Goal: Contribute content: Contribute content

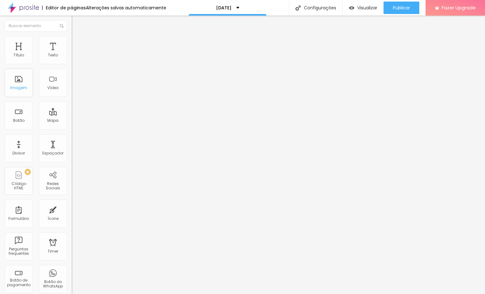
click at [24, 87] on div "Imagem" at bounding box center [18, 88] width 17 height 4
click at [16, 88] on div "Imagem" at bounding box center [18, 88] width 17 height 4
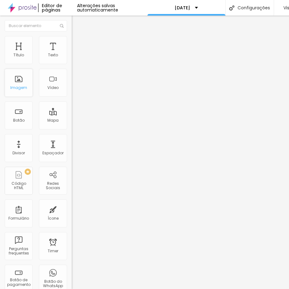
click at [25, 87] on div "Imagem" at bounding box center [18, 88] width 17 height 4
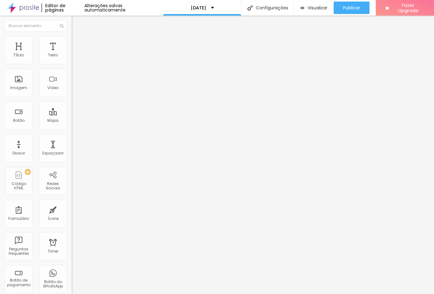
click at [72, 36] on img at bounding box center [75, 33] width 6 height 6
click at [20, 83] on div "Imagem" at bounding box center [19, 83] width 28 height 28
click at [314, 5] on span "Visualizar" at bounding box center [317, 7] width 20 height 5
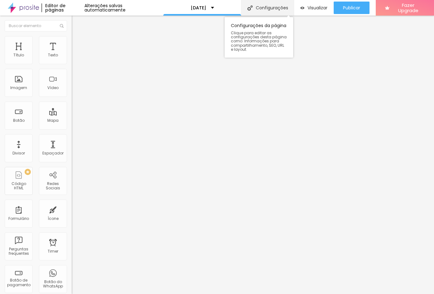
click at [281, 9] on div "Configurações" at bounding box center [267, 8] width 53 height 16
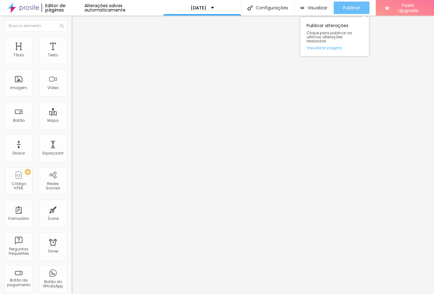
click at [344, 6] on span "Publicar" at bounding box center [351, 7] width 17 height 5
click at [337, 46] on link "Visualizar página" at bounding box center [334, 48] width 56 height 4
click at [356, 7] on span "Publicar" at bounding box center [351, 7] width 17 height 5
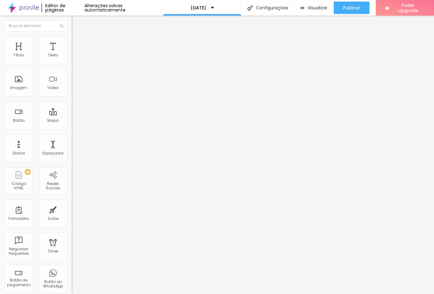
click at [120, 8] on div "Alterações salvas automaticamente" at bounding box center [123, 7] width 79 height 9
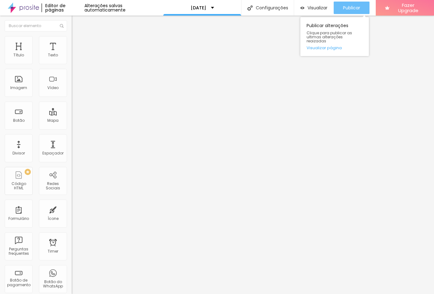
click at [347, 8] on span "Publicar" at bounding box center [351, 7] width 17 height 5
click at [333, 46] on link "Visualizar página" at bounding box center [336, 48] width 56 height 4
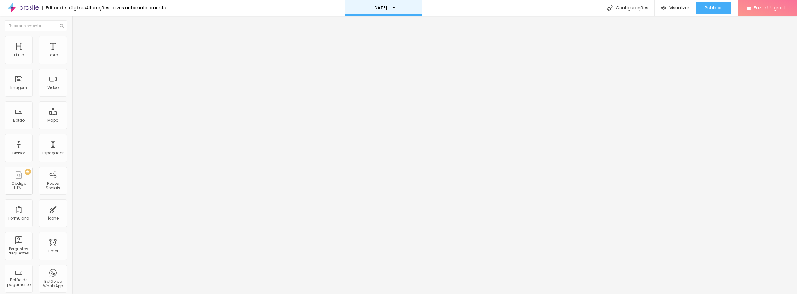
click at [319, 9] on p "[DATE]" at bounding box center [380, 8] width 16 height 4
click at [319, 20] on link "[DATE]" at bounding box center [346, 19] width 15 height 7
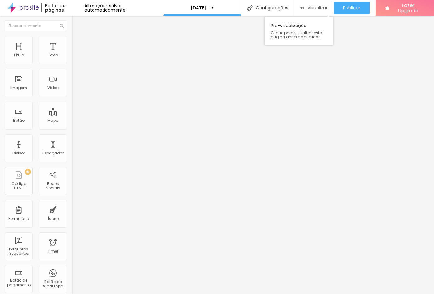
click at [302, 9] on img "button" at bounding box center [302, 7] width 4 height 5
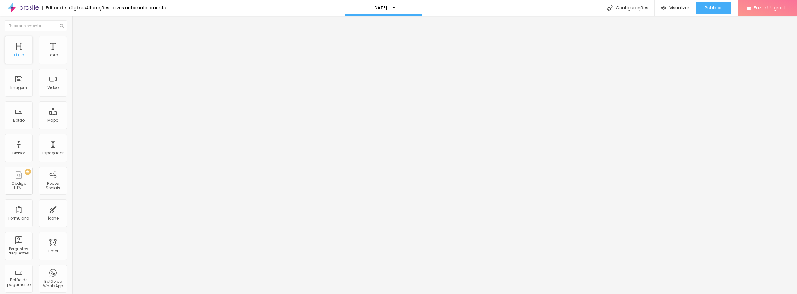
click at [23, 51] on div "Título" at bounding box center [19, 50] width 28 height 28
click at [56, 58] on div "Texto" at bounding box center [53, 50] width 28 height 28
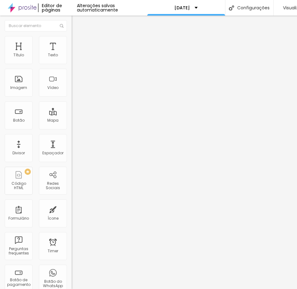
click at [76, 21] on img "button" at bounding box center [78, 22] width 5 height 5
click at [18, 56] on div "Título" at bounding box center [18, 55] width 11 height 4
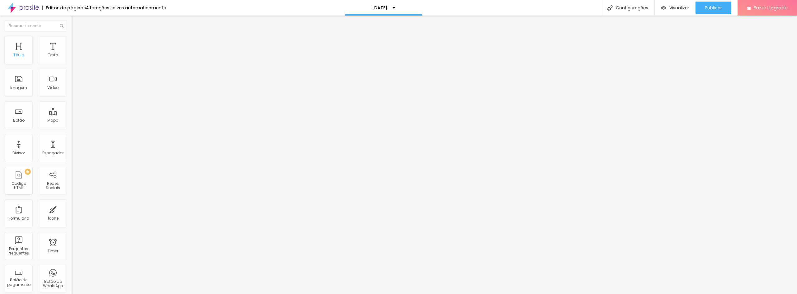
click at [12, 50] on div "Título" at bounding box center [19, 50] width 28 height 28
click at [23, 54] on div "Título" at bounding box center [18, 55] width 11 height 4
click at [48, 57] on div "Texto" at bounding box center [53, 55] width 10 height 4
click at [44, 47] on div "Texto" at bounding box center [53, 50] width 28 height 28
click at [37, 28] on input "text" at bounding box center [36, 25] width 62 height 11
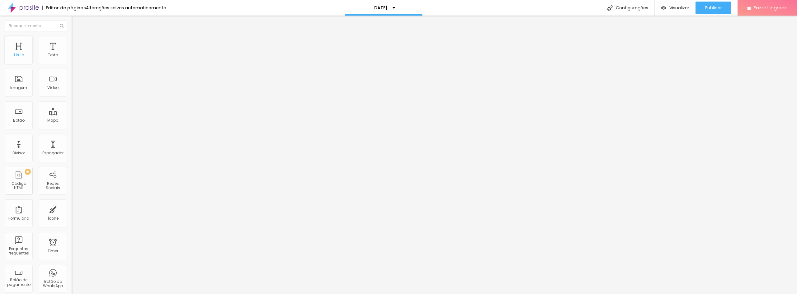
click at [22, 60] on div "Título" at bounding box center [19, 50] width 28 height 28
click at [51, 54] on div "Texto" at bounding box center [53, 55] width 10 height 4
click at [77, 53] on span "Titulo 1" at bounding box center [87, 49] width 20 height 5
click at [72, 39] on li "Avançado" at bounding box center [108, 39] width 72 height 6
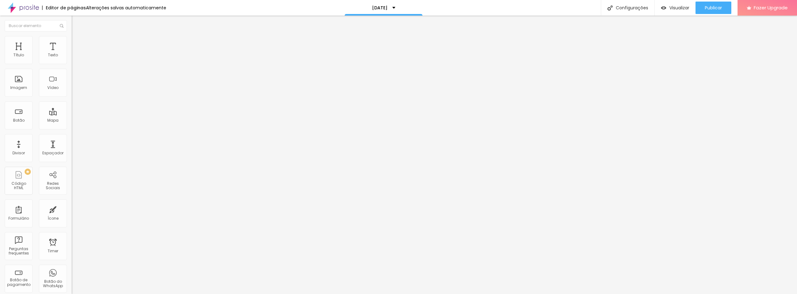
click at [72, 36] on li "Estilo" at bounding box center [108, 33] width 72 height 6
click at [74, 90] on icon "button" at bounding box center [74, 89] width 1 height 1
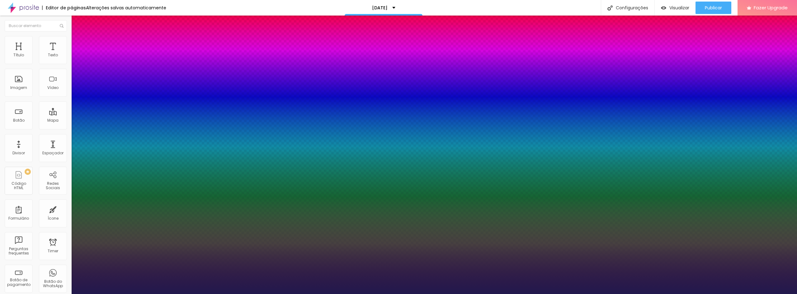
type input "1"
select select "Inconsolata"
type input "1"
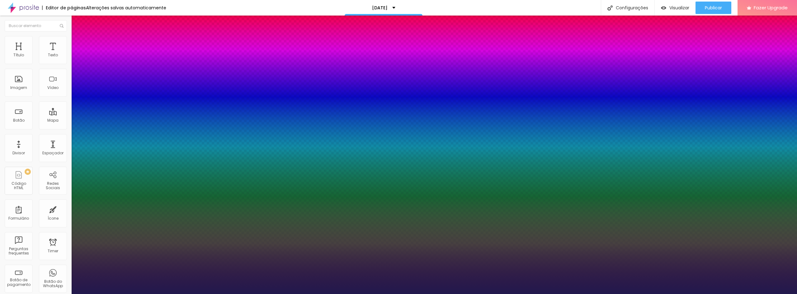
select select "AbrilFatface-Regular"
type input "1"
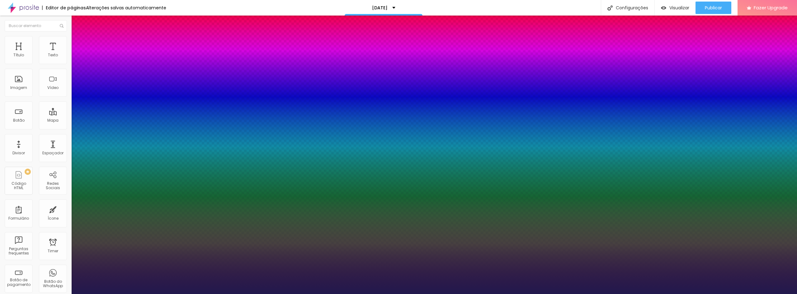
select select "Alegreya"
type input "1"
select select "Archivo-Bold"
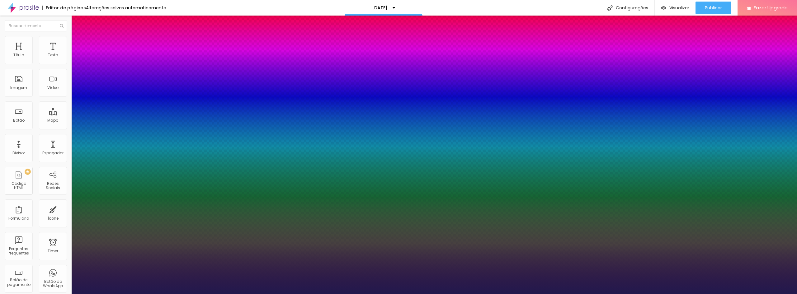
type input "1"
select select "Archivo-Italic"
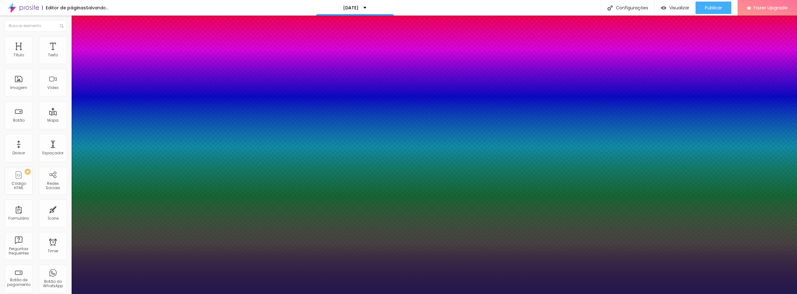
type input "1"
select select "Archivo-Regular"
type input "1"
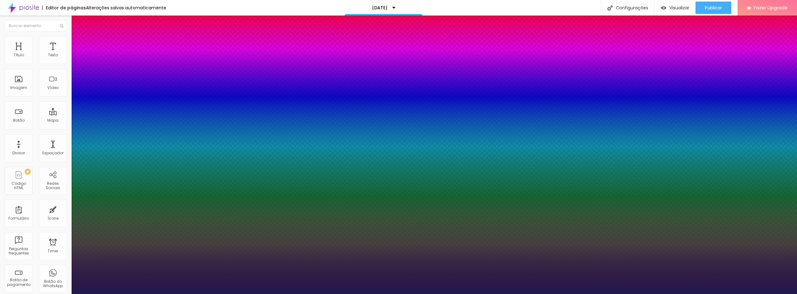
select select "AveriaSansLibre-Italic"
type input "1"
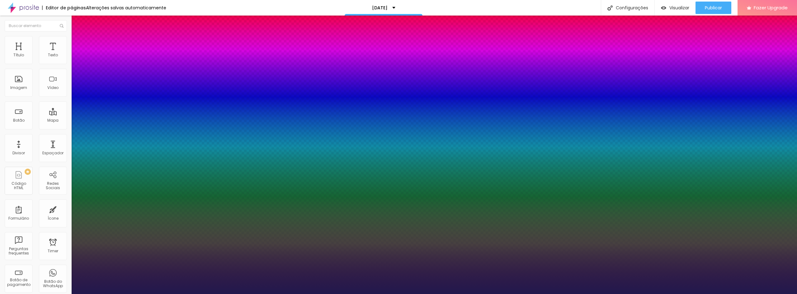
select select "ComingSoon"
type input "1"
select select "Cormorant"
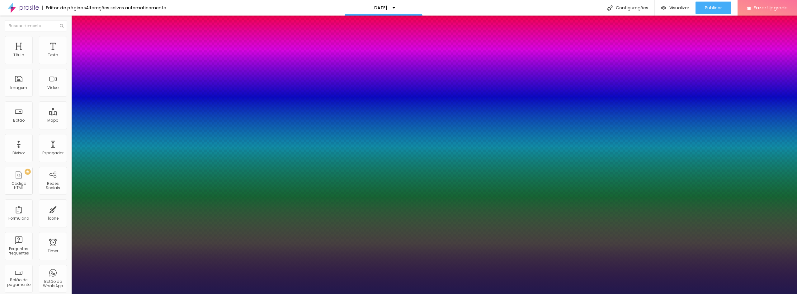
type input "1"
type input "14"
type input "1"
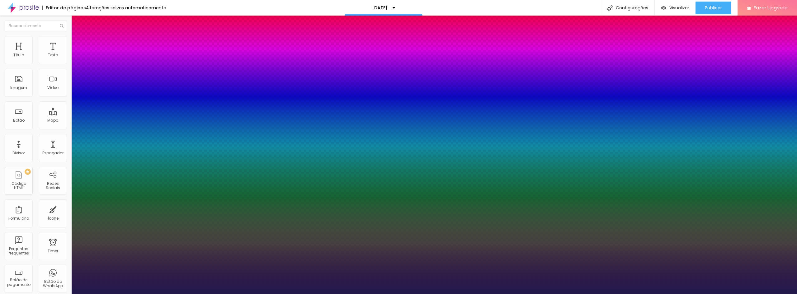
type input "15"
type input "1"
type input "16"
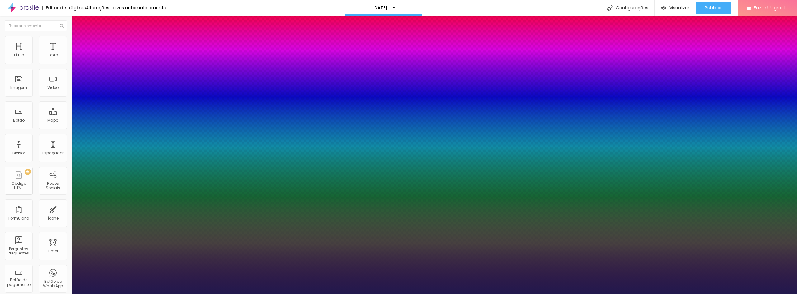
type input "1"
type input "17"
type input "1"
type input "18"
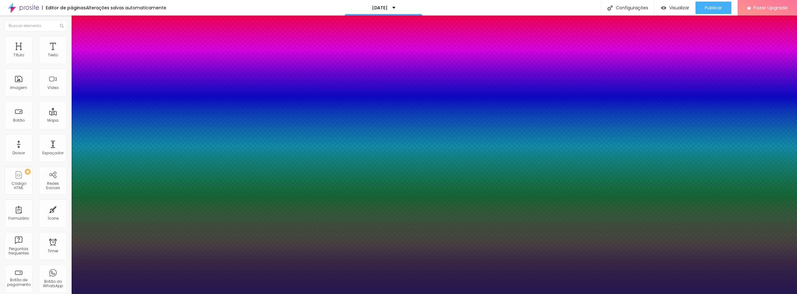
type input "18"
type input "1"
type input "19"
type input "1"
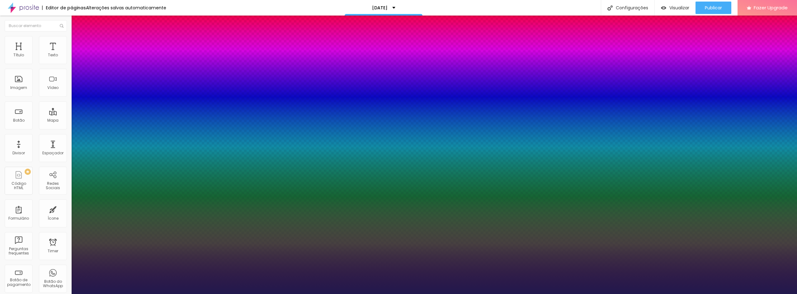
type input "20"
type input "1"
type input "21"
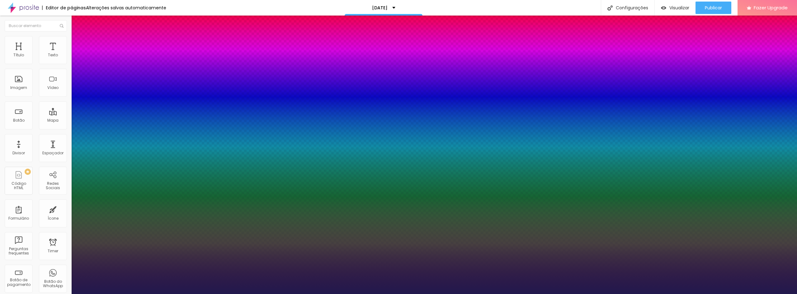
type input "1"
type input "22"
type input "1"
type input "23"
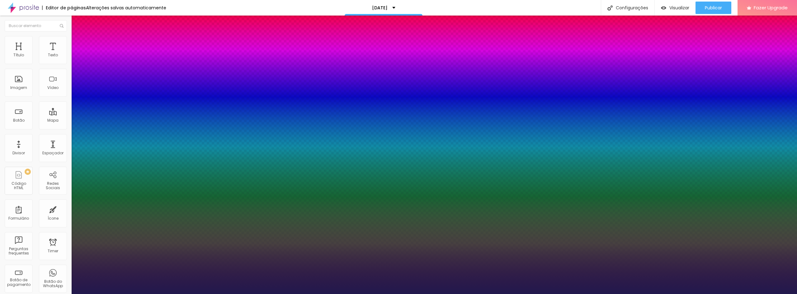
type input "23"
type input "1"
type input "24"
type input "1"
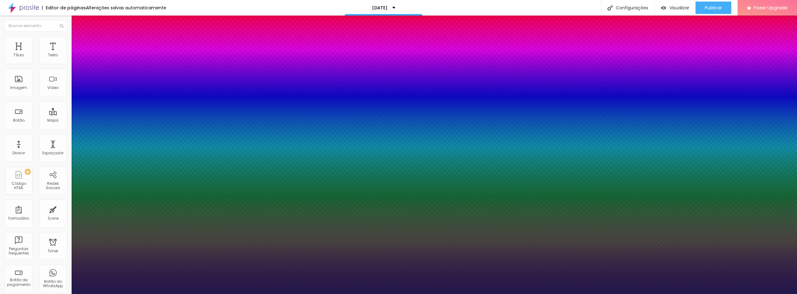
type input "25"
type input "1"
type input "26"
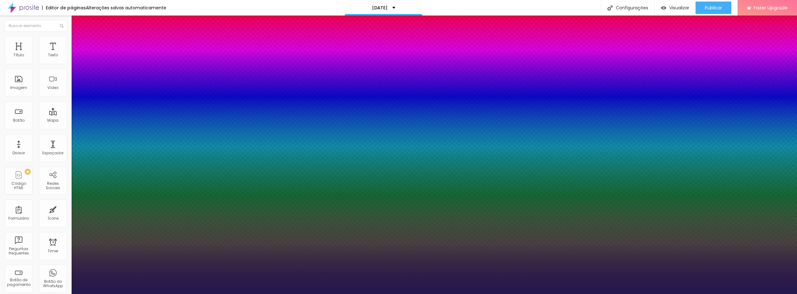
type input "1"
type input "27"
type input "1"
type input "28"
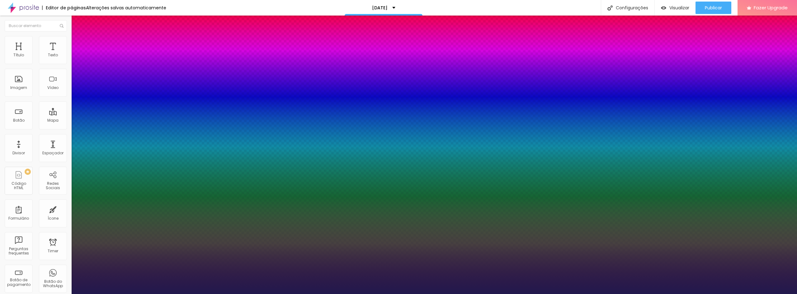
type input "28"
type input "1"
type input "29"
type input "1"
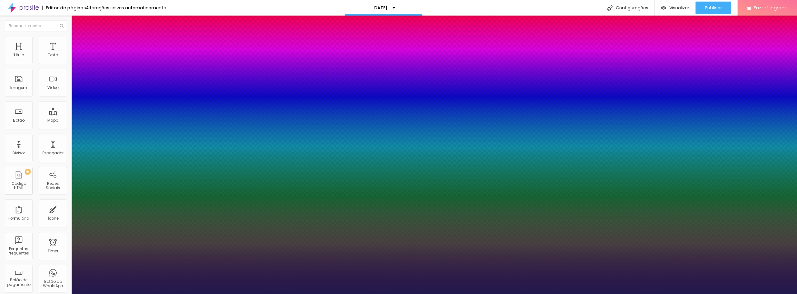
type input "28"
type input "1"
type input "27"
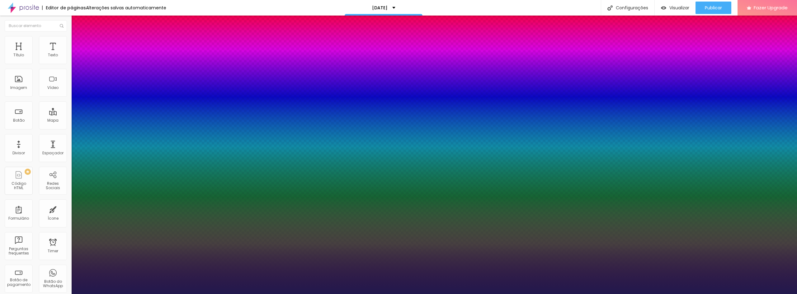
type input "1"
type input "26"
type input "1"
type input "25"
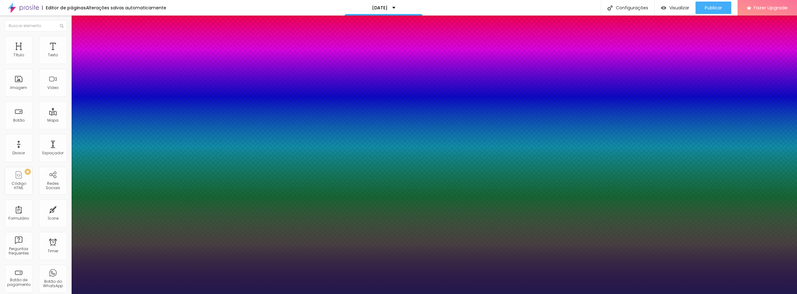
type input "25"
type input "1"
type input "24"
type input "1"
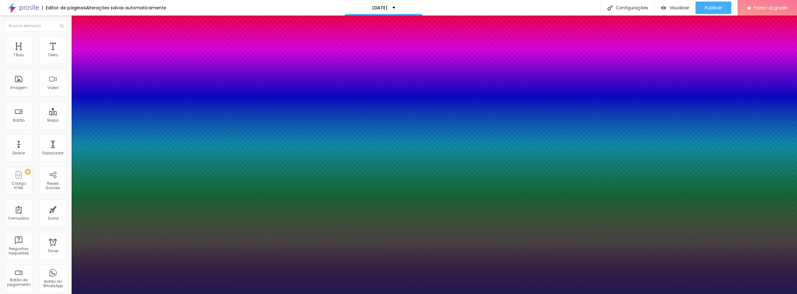
type input "23"
type input "1"
type input "22"
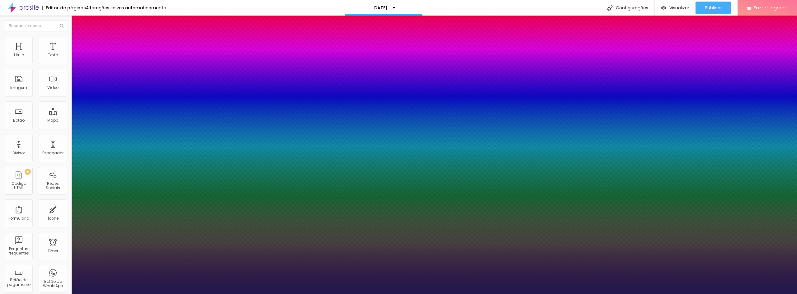
type input "1"
type input "21"
type input "1"
type input "20"
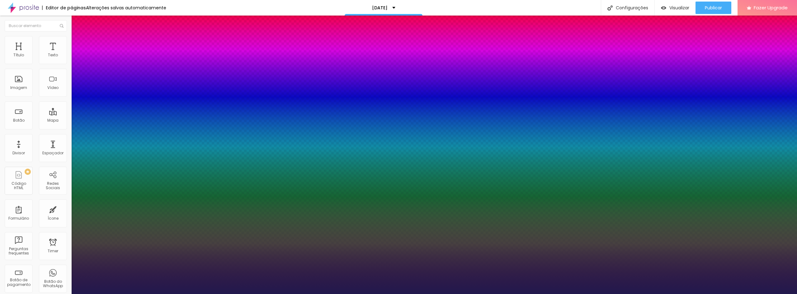
type input "20"
type input "1"
drag, startPoint x: 83, startPoint y: 176, endPoint x: 86, endPoint y: 175, distance: 3.5
type input "20"
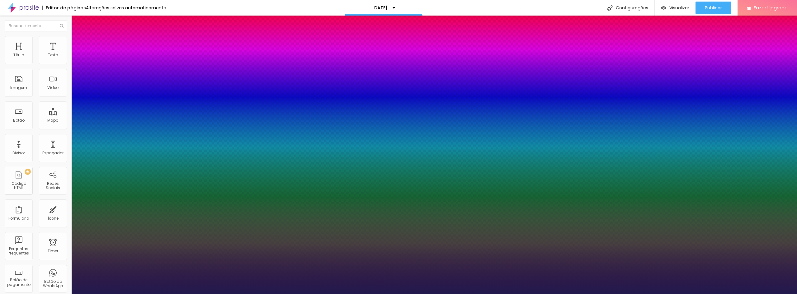
type input "1"
select select "Bitter"
type input "1"
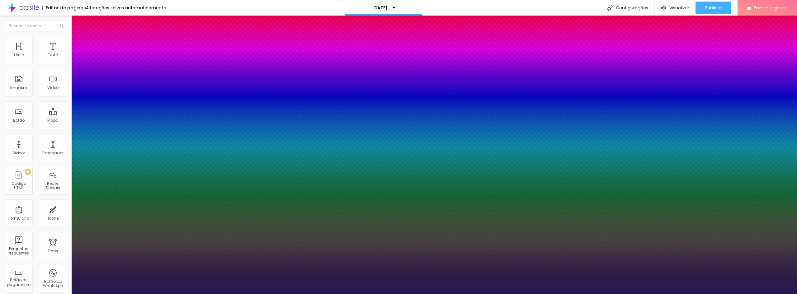
click at [88, 294] on div at bounding box center [398, 294] width 797 height 0
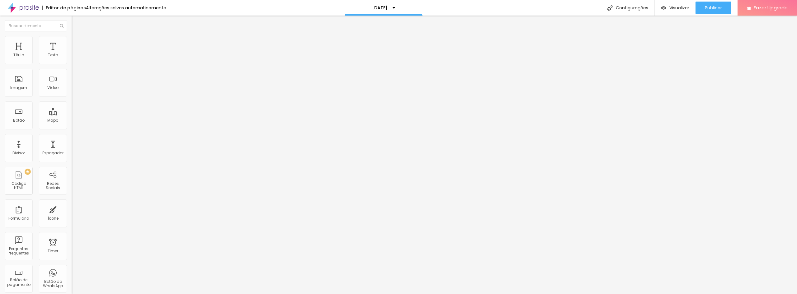
click at [74, 90] on icon "button" at bounding box center [76, 89] width 4 height 4
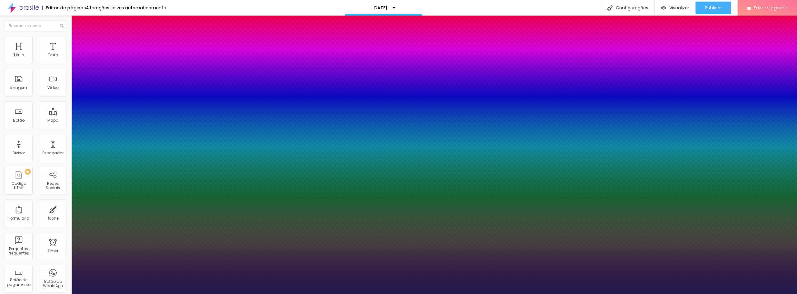
type input "1"
select select "Cousine-Italic"
type input "1"
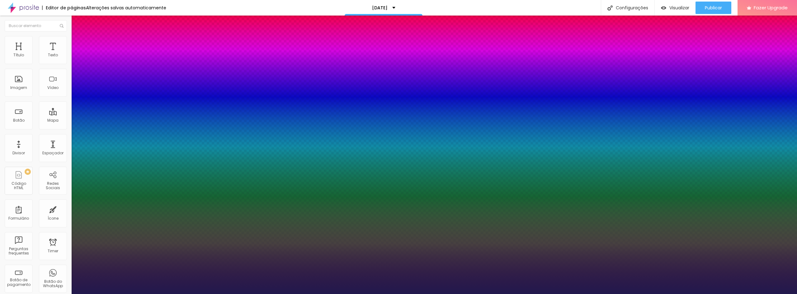
select select "Inconsolata"
type input "1"
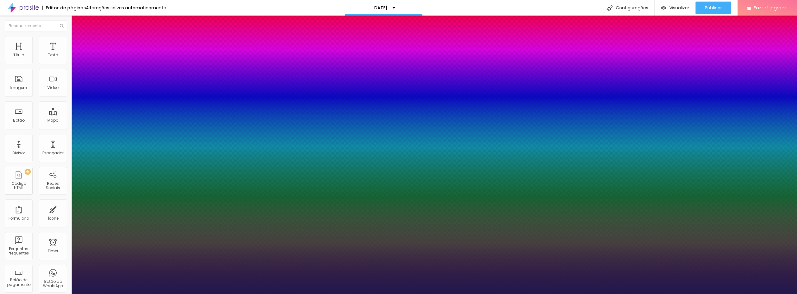
select select "Laila"
type input "1"
type input "21"
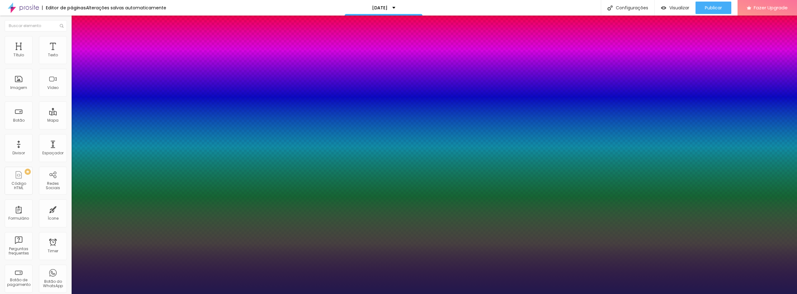
type input "1"
type input "22"
type input "1"
type input "23"
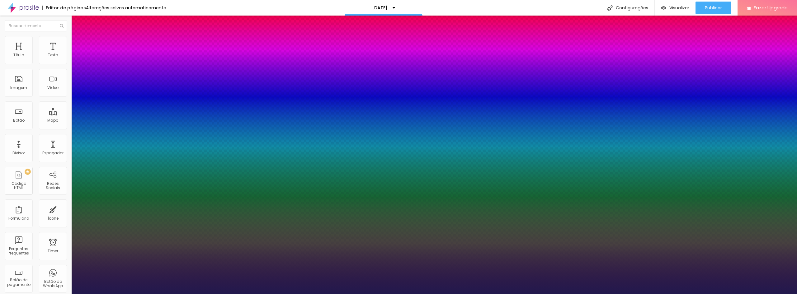
type input "23"
type input "1"
type input "24"
type input "1"
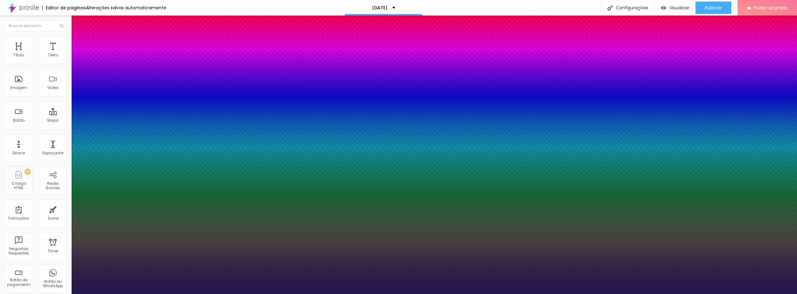
type input "25"
type input "1"
type input "26"
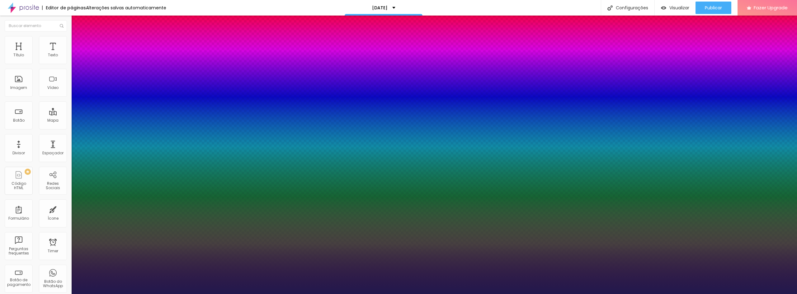
type input "1"
type input "28"
type input "1"
type input "29"
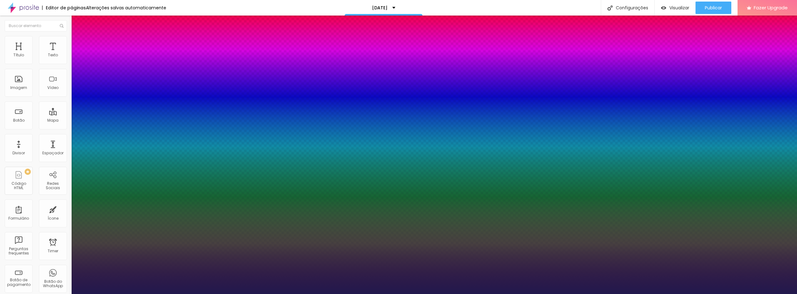
type input "29"
type input "1"
type input "28"
type input "1"
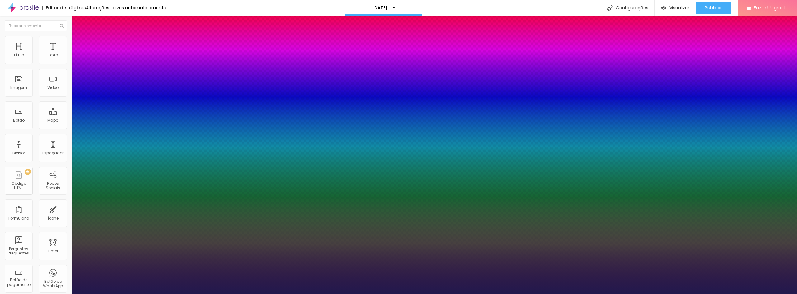
type input "27"
type input "1"
type input "27"
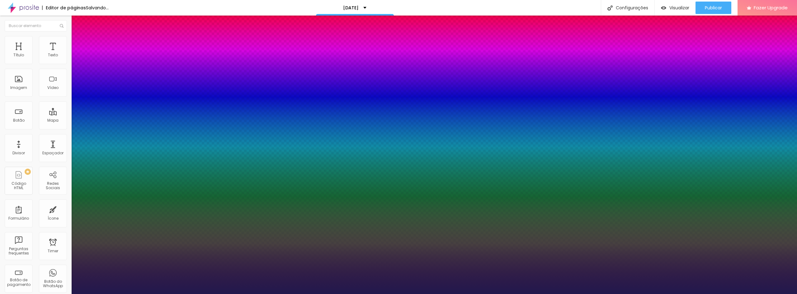
type input "1"
select select "Merienda-Regular"
type input "1"
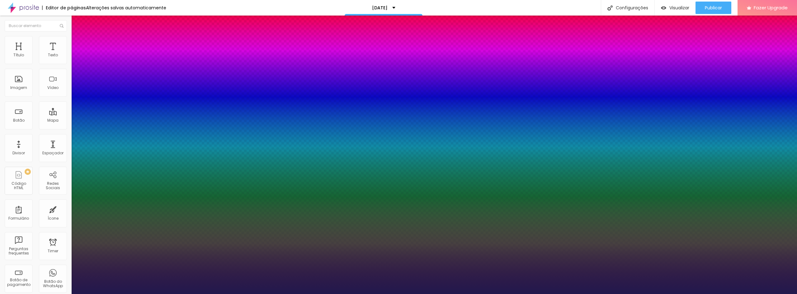
select select "Merriweather-Black"
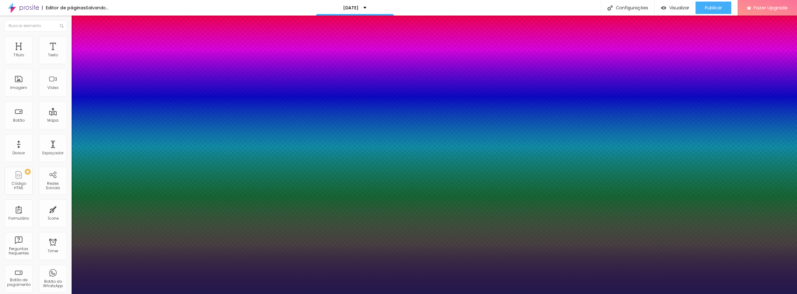
type input "1"
select select "Merriweather-Italic"
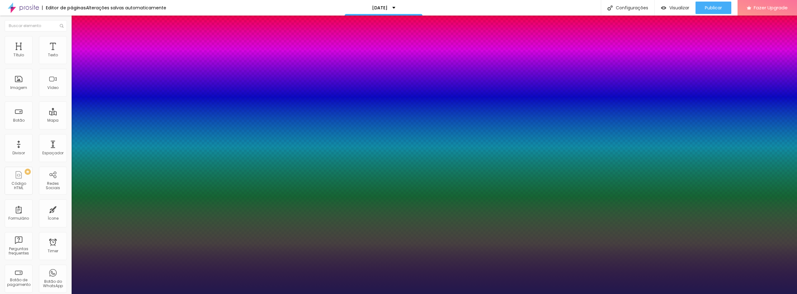
type input "1"
click at [723, 294] on div at bounding box center [398, 294] width 797 height 0
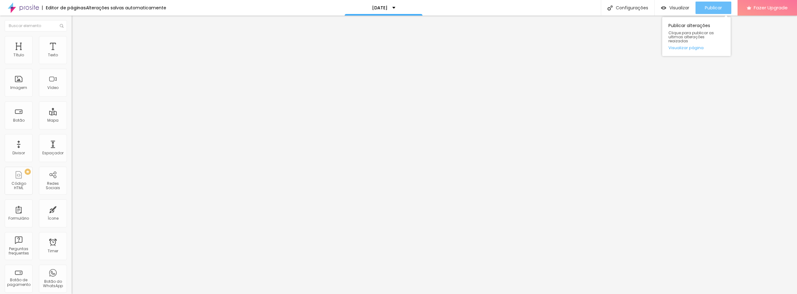
click at [721, 8] on span "Publicar" at bounding box center [713, 7] width 17 height 5
click at [719, 7] on span "Publicar" at bounding box center [713, 7] width 17 height 5
click at [674, 6] on span "Visualizar" at bounding box center [674, 7] width 20 height 5
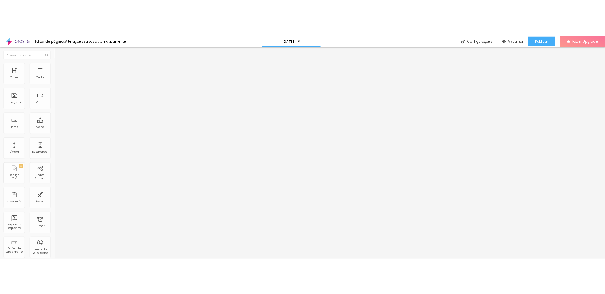
scroll to position [93, 0]
